Goal: Information Seeking & Learning: Stay updated

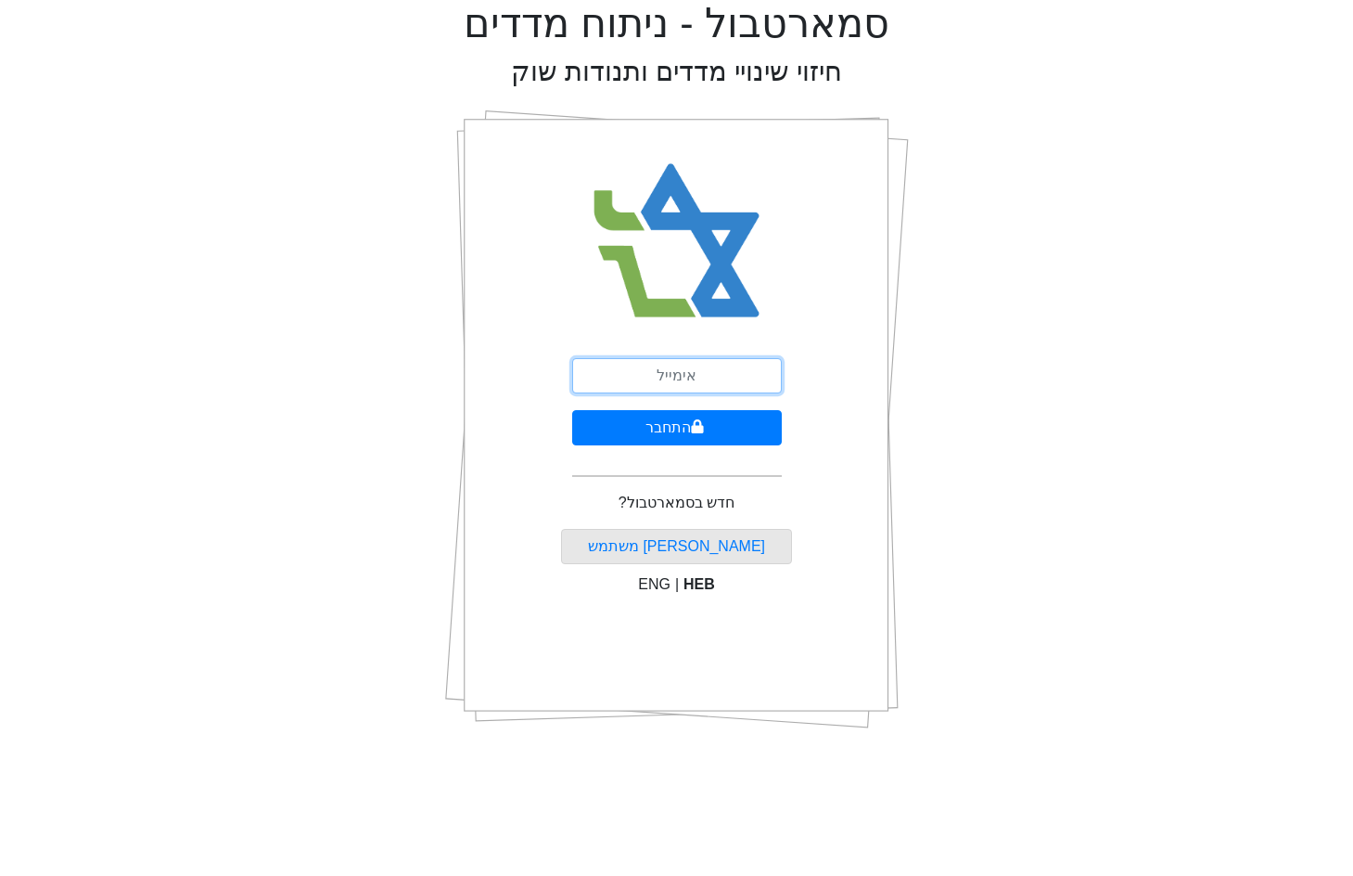
click at [725, 366] on input "email" at bounding box center [677, 375] width 210 height 35
type input "[EMAIL_ADDRESS][DOMAIN_NAME]"
click at [674, 420] on button "התחבר" at bounding box center [677, 427] width 210 height 35
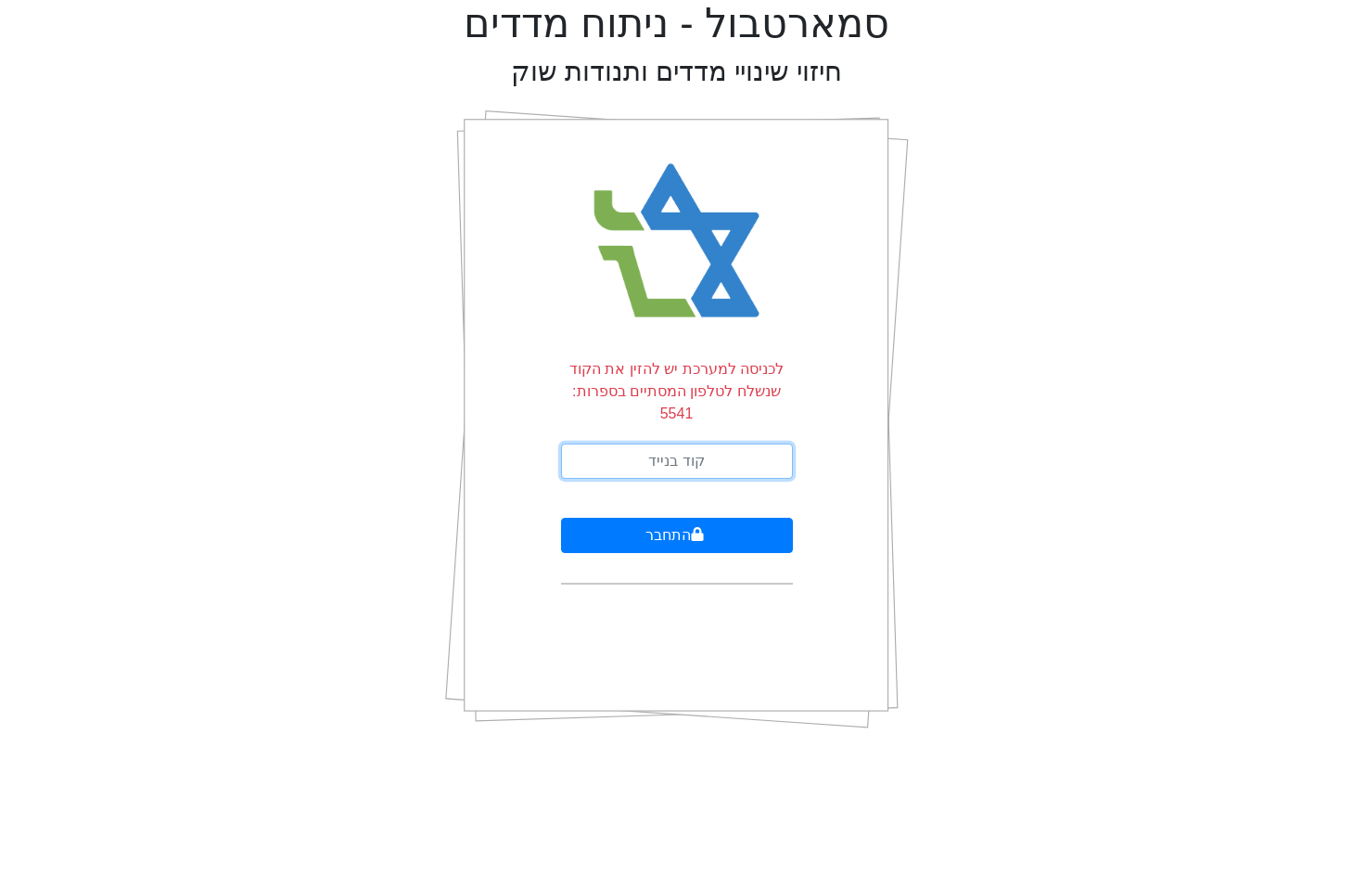
click at [696, 445] on input "text" at bounding box center [677, 460] width 232 height 35
type input "2"
type input "592988"
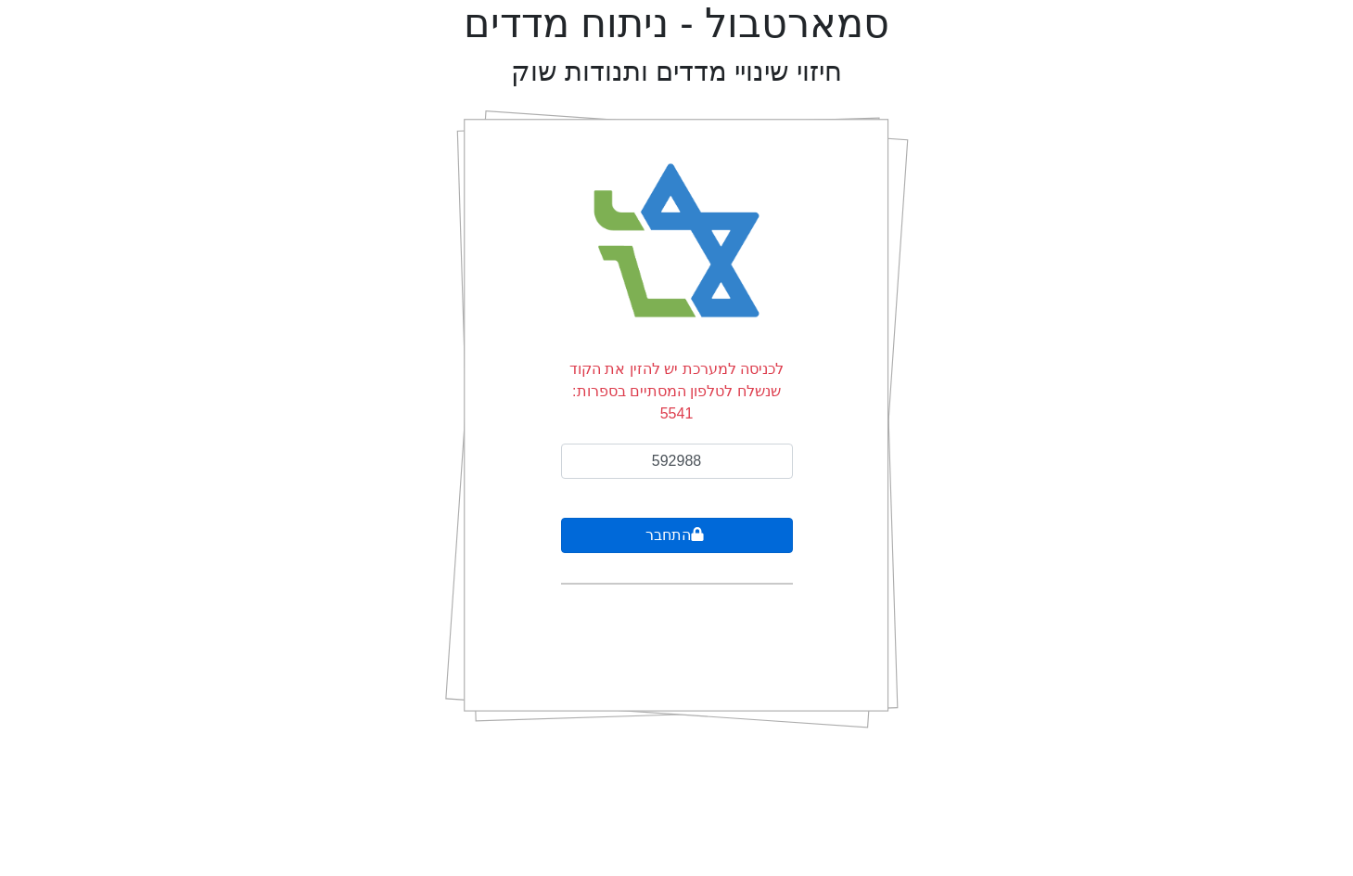
click at [703, 518] on button "התחבר" at bounding box center [677, 535] width 232 height 35
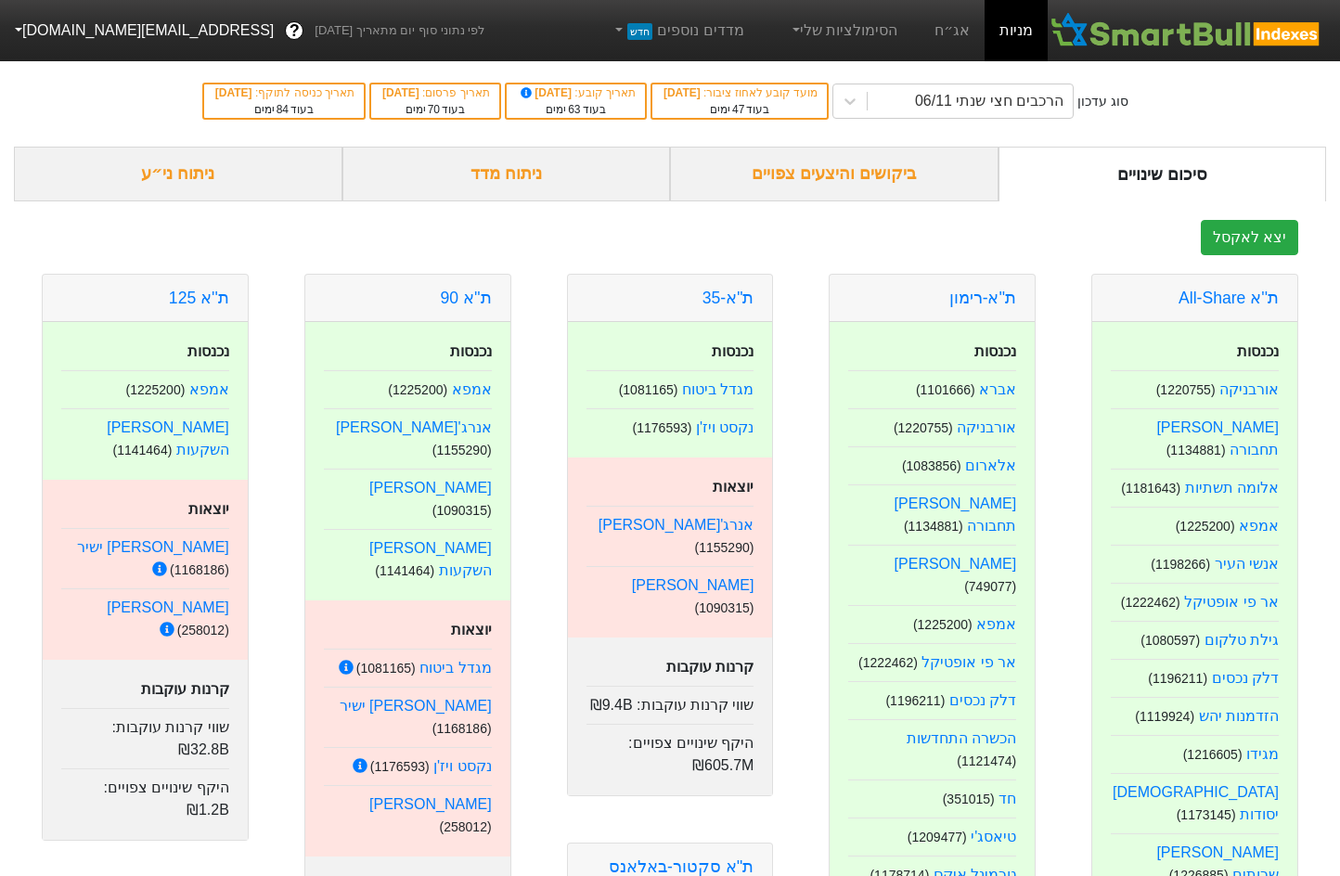
click at [941, 39] on link "אג״ח" at bounding box center [951, 30] width 65 height 61
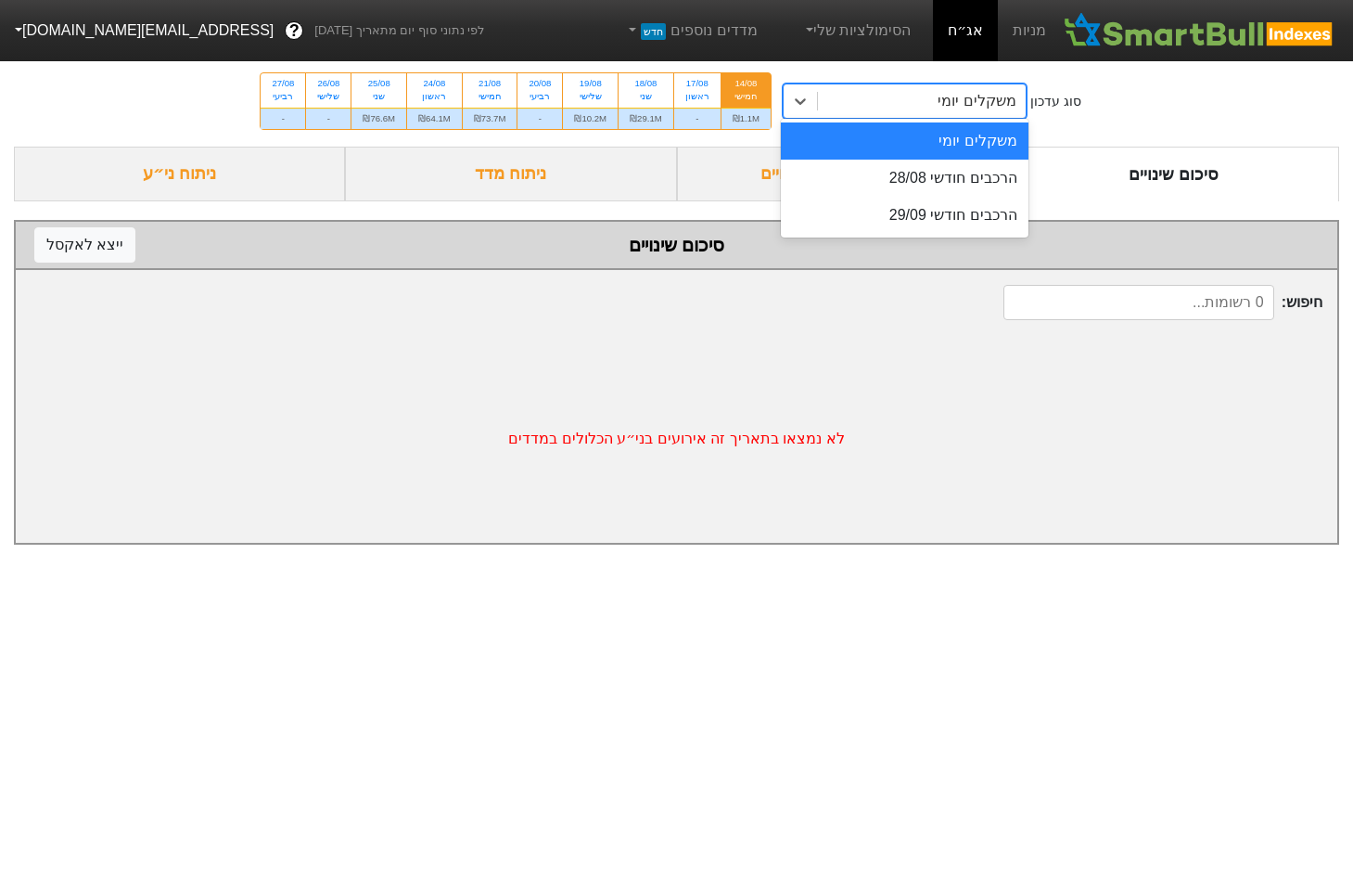
click at [953, 107] on div "משקלים יומי" at bounding box center [977, 101] width 78 height 22
click at [961, 213] on div "הרכבים חודשי 29/09" at bounding box center [905, 215] width 248 height 37
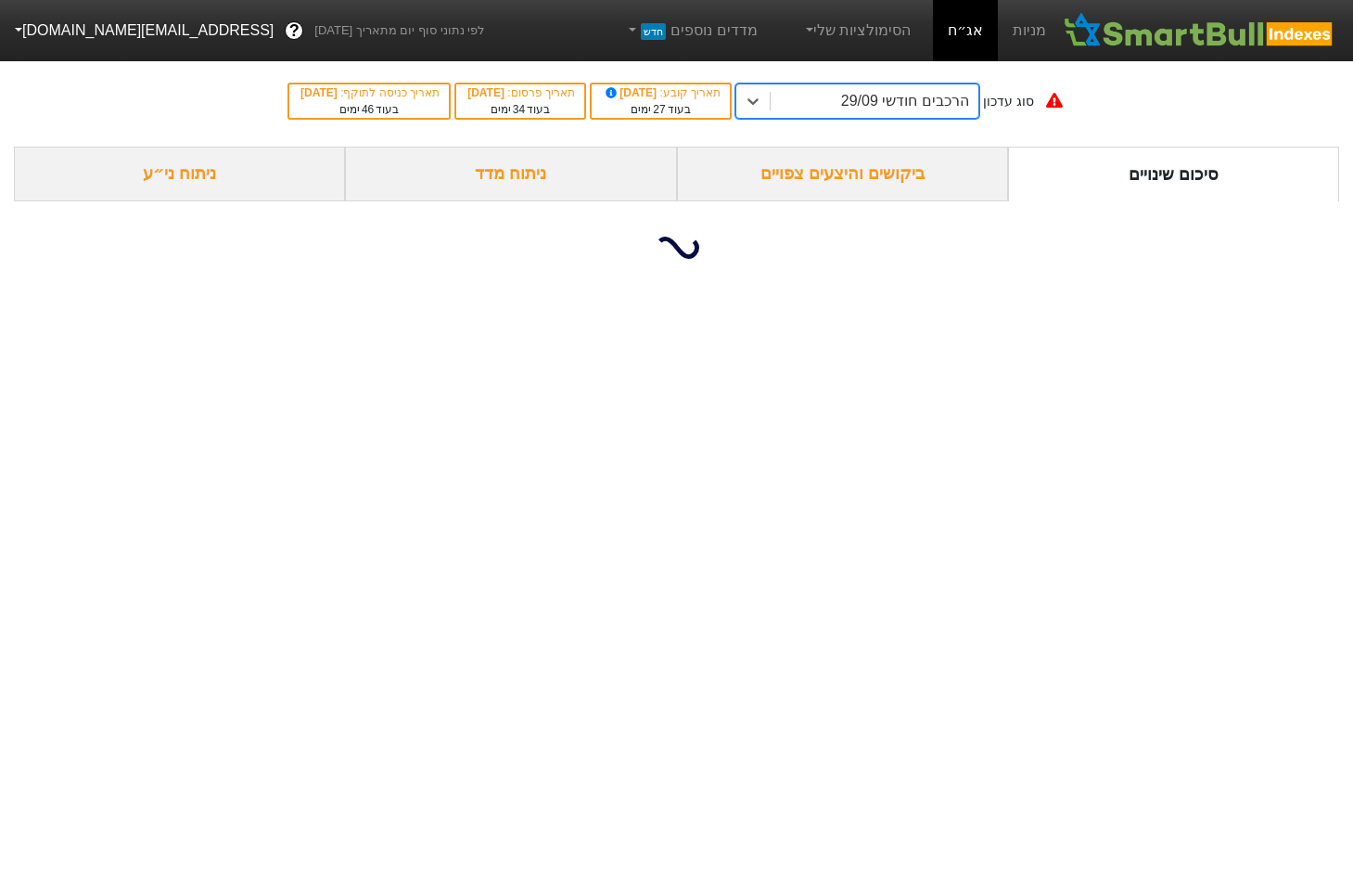
click at [904, 98] on div "הרכבים חודשי 29/09" at bounding box center [905, 101] width 128 height 22
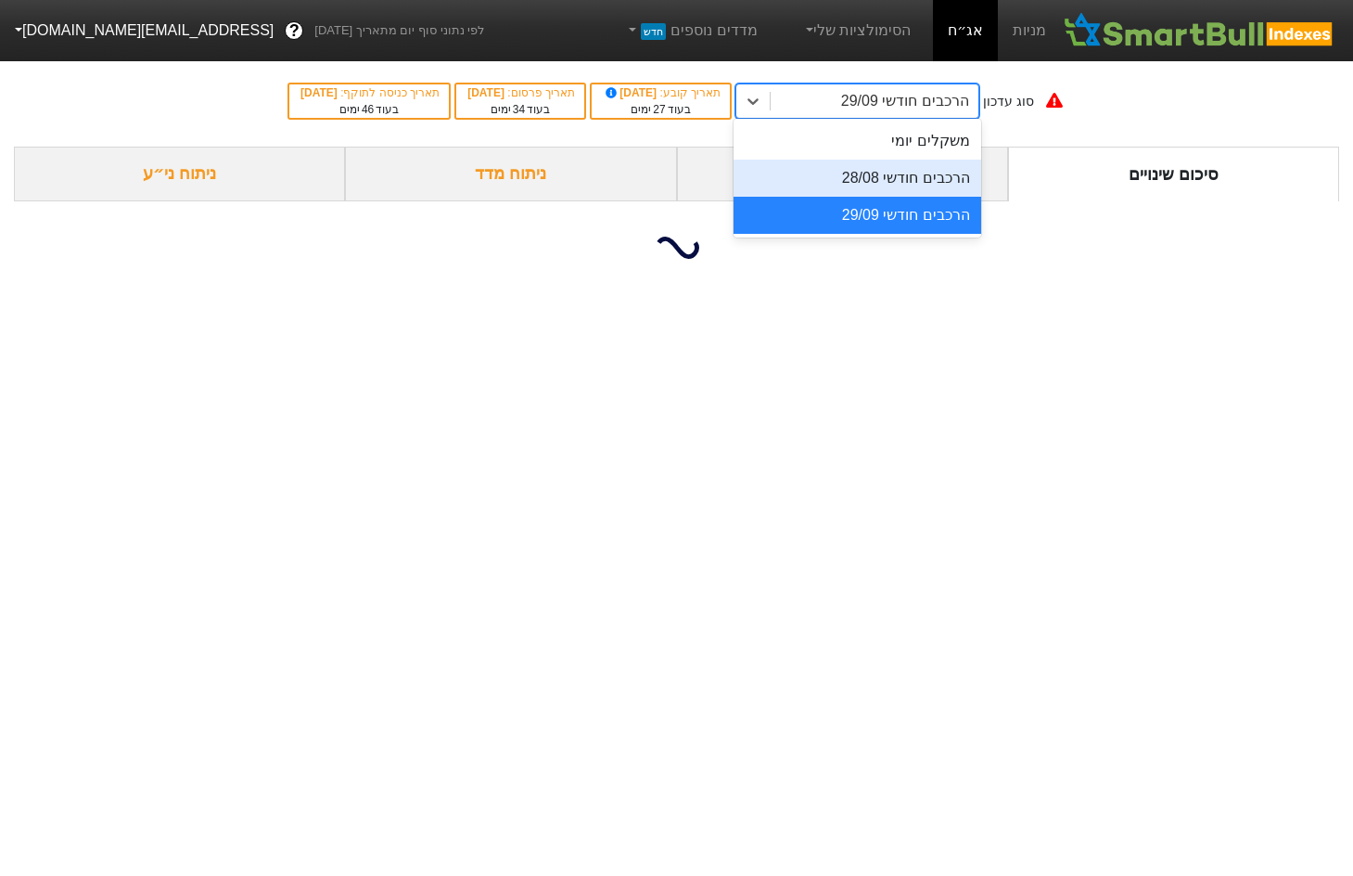
click at [920, 179] on div "הרכבים חודשי 28/08" at bounding box center [858, 178] width 248 height 37
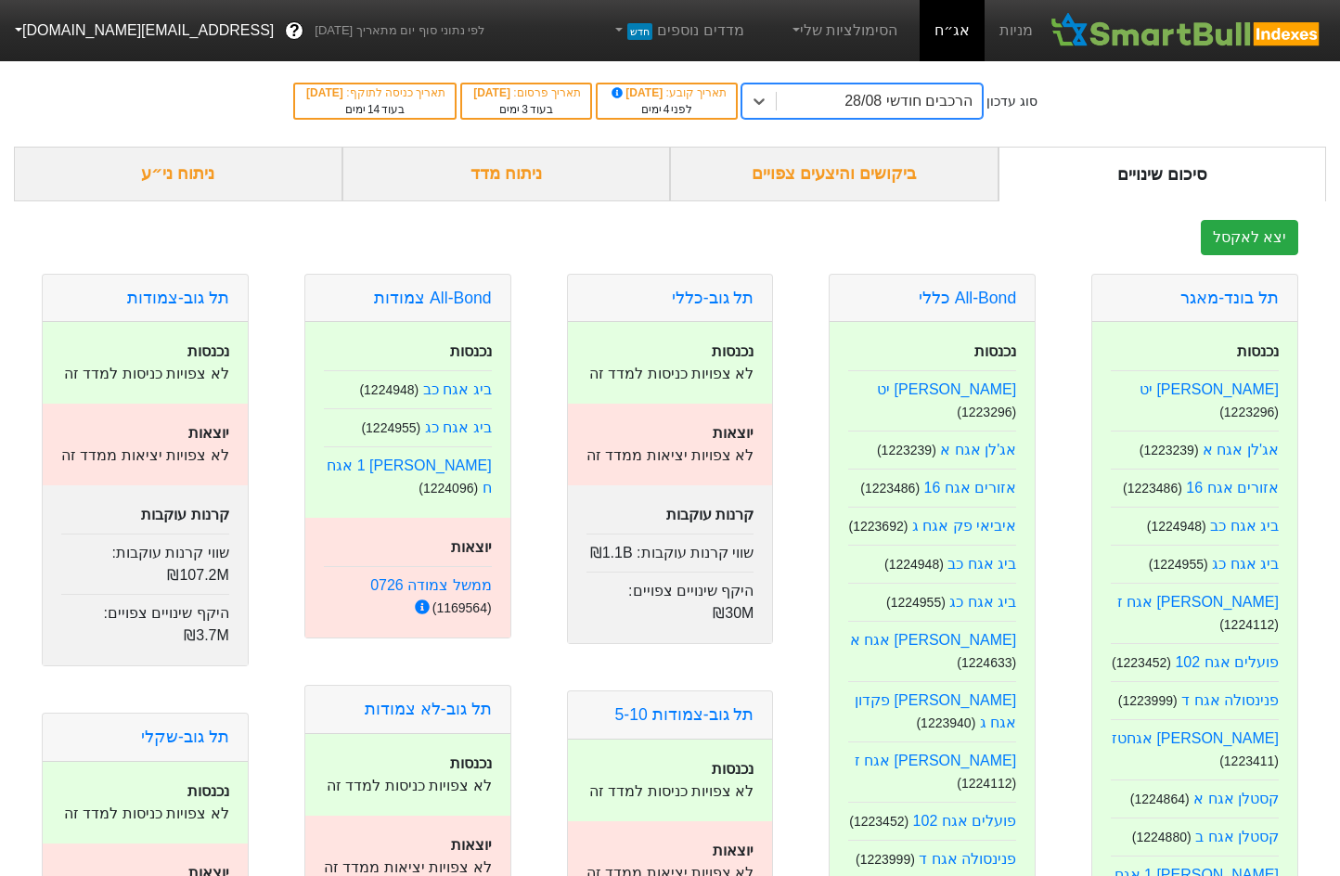
click at [891, 172] on div "ביקושים והיצעים צפויים" at bounding box center [834, 174] width 328 height 55
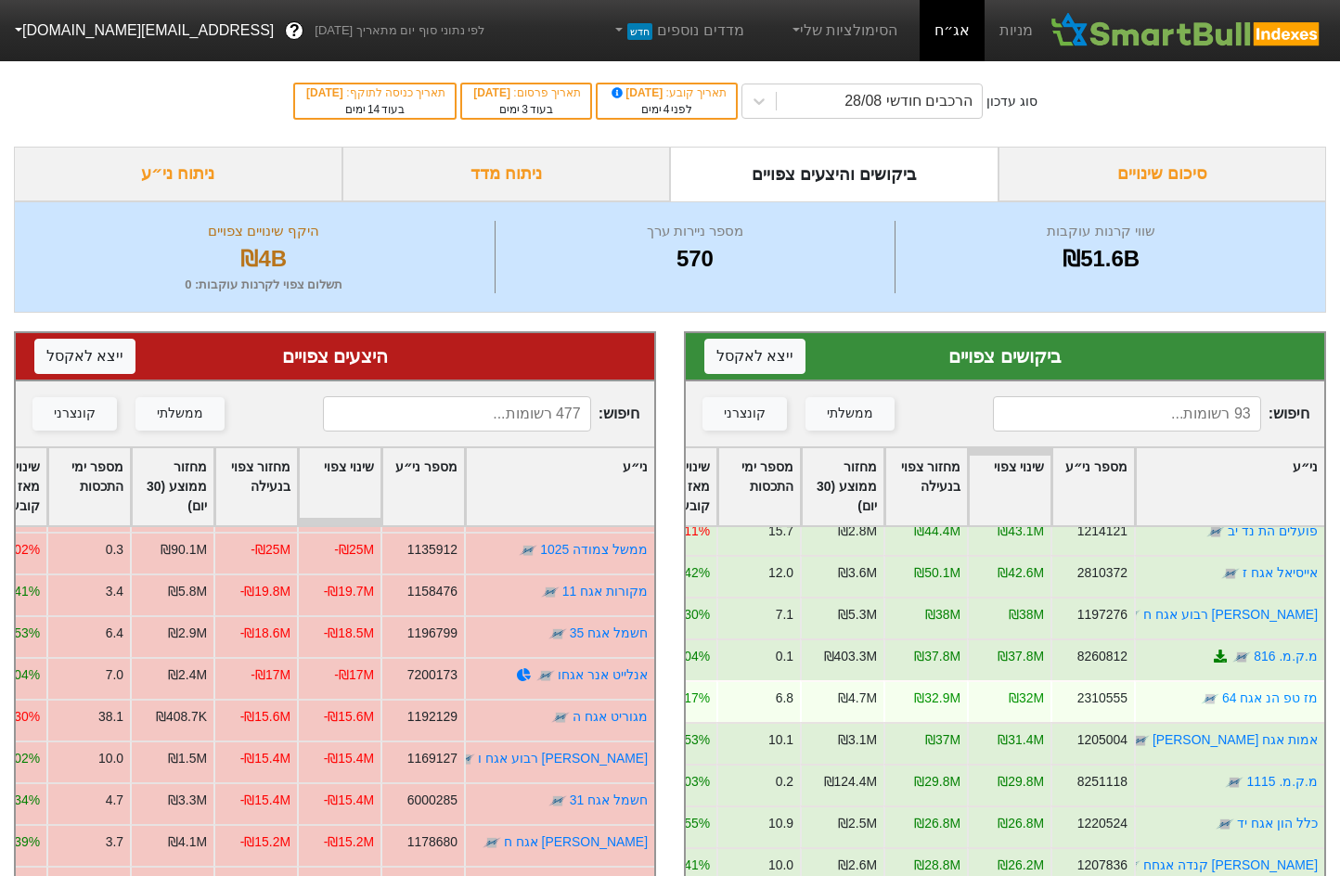
scroll to position [649, 0]
